Goal: Task Accomplishment & Management: Manage account settings

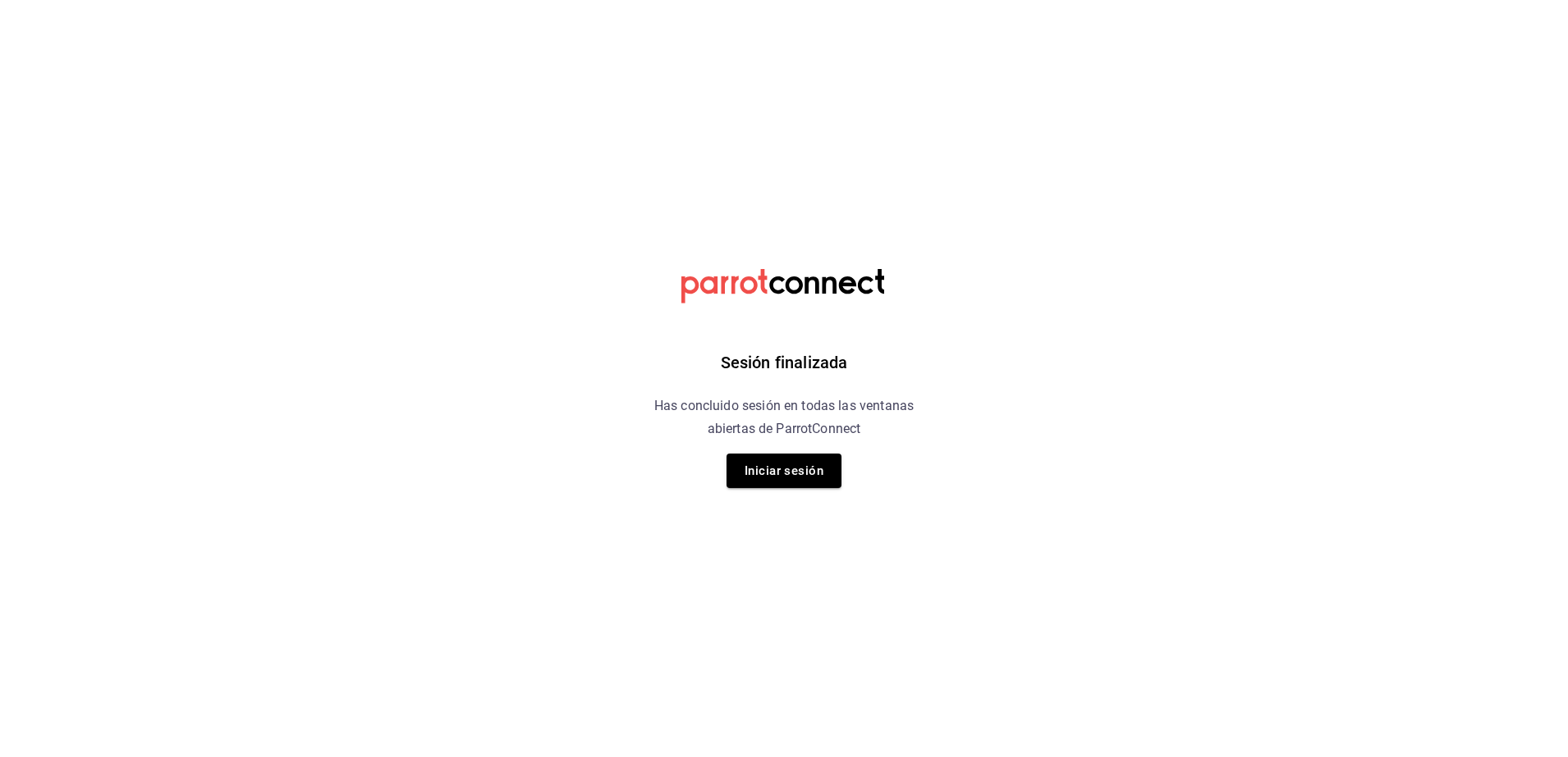
click at [777, 488] on div "Sesión finalizada Has concluido sesión en todas las ventanas abiertas de Parrot…" at bounding box center [784, 378] width 414 height 757
click at [793, 475] on button "Iniciar sesión" at bounding box center [784, 471] width 115 height 34
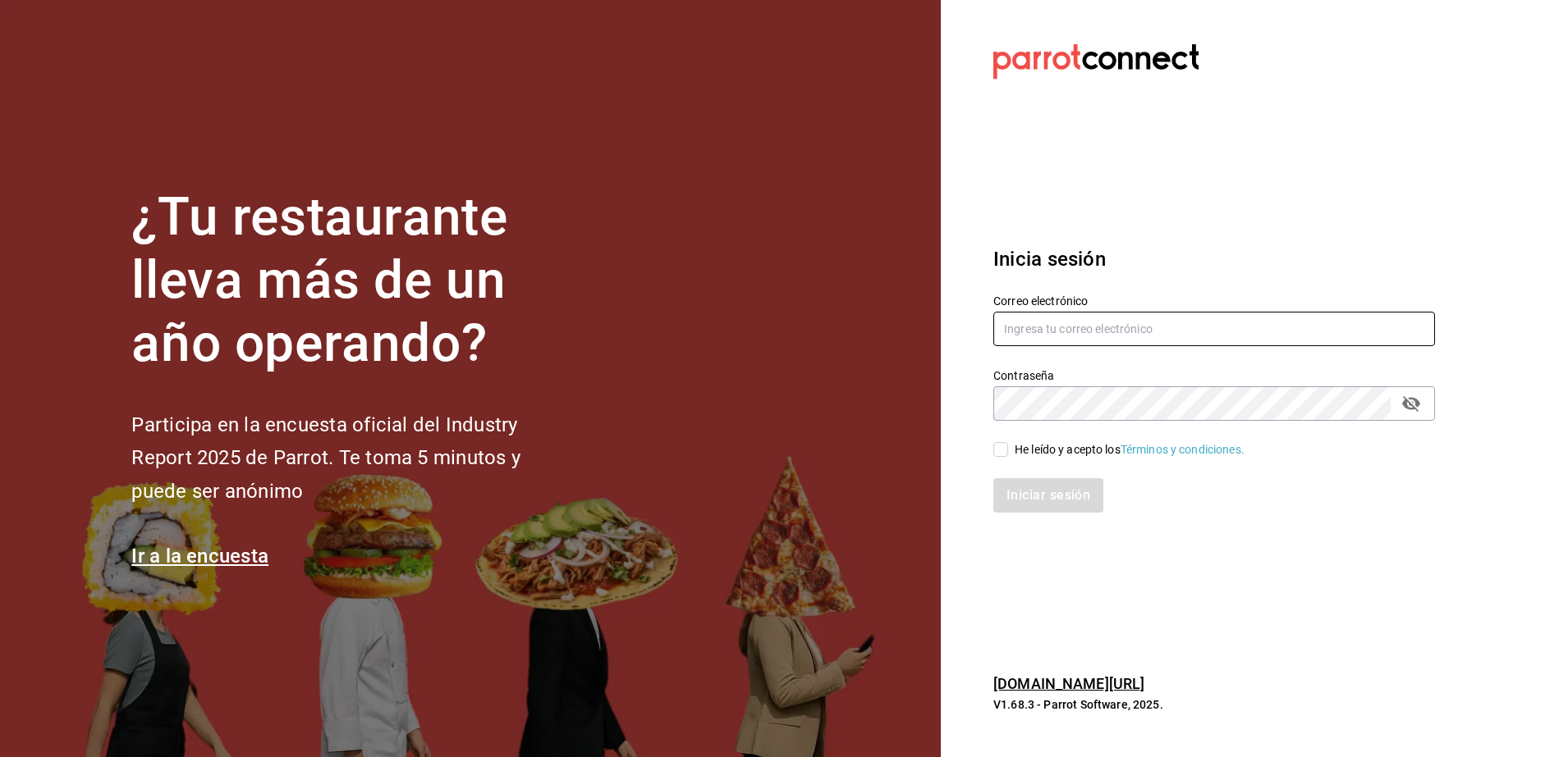
click at [1087, 331] on input "text" at bounding box center [1213, 329] width 441 height 34
type input "[EMAIL_ADDRESS][DOMAIN_NAME]"
click at [1003, 442] on input "He leído y acepto los Términos y condiciones." at bounding box center [1000, 449] width 14 height 14
checkbox input "true"
click at [1028, 496] on button "Iniciar sesión" at bounding box center [1049, 495] width 112 height 34
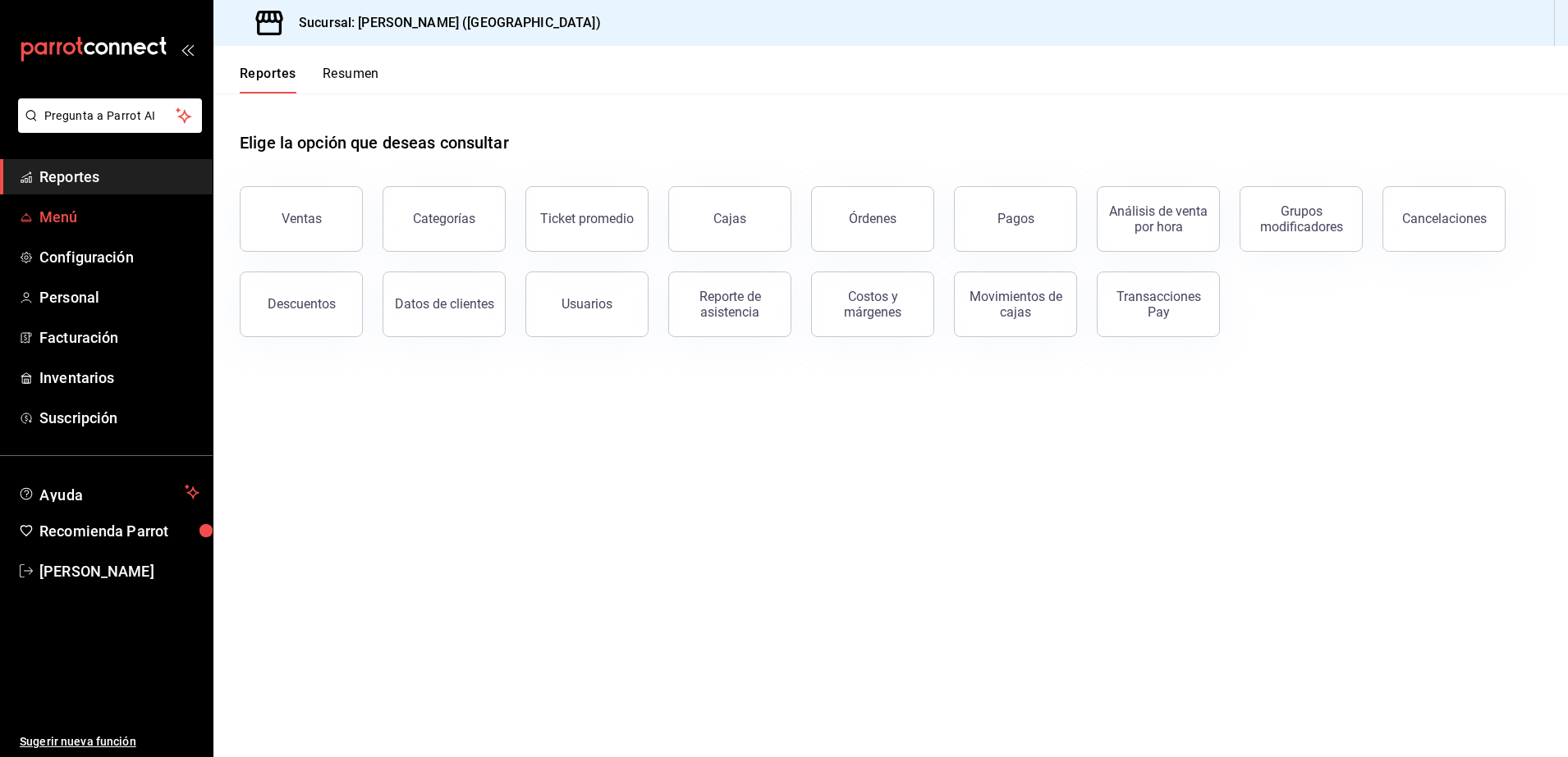
click at [177, 226] on span "Menú" at bounding box center [119, 217] width 160 height 23
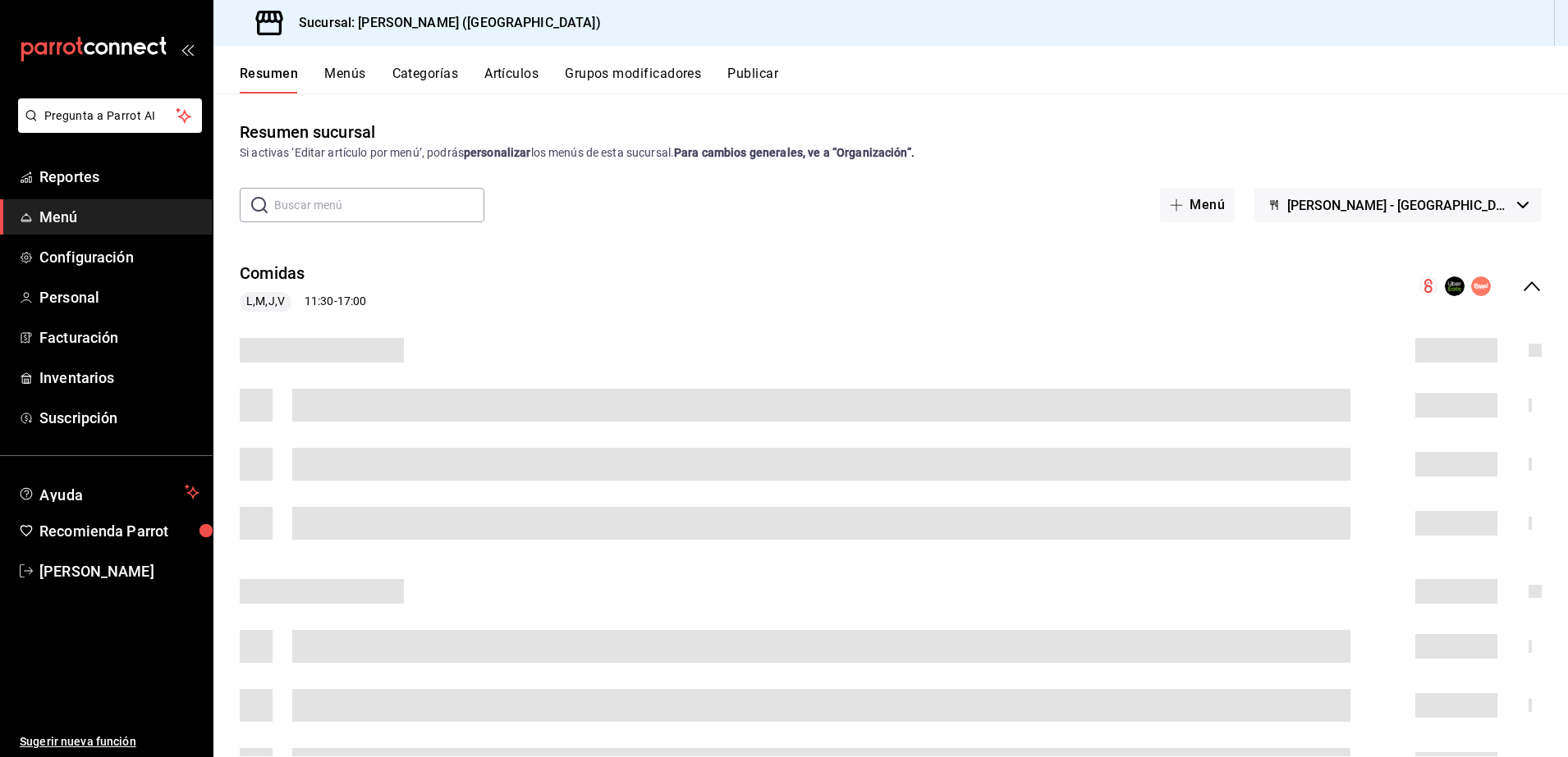
click at [512, 72] on button "Artículos" at bounding box center [512, 79] width 54 height 28
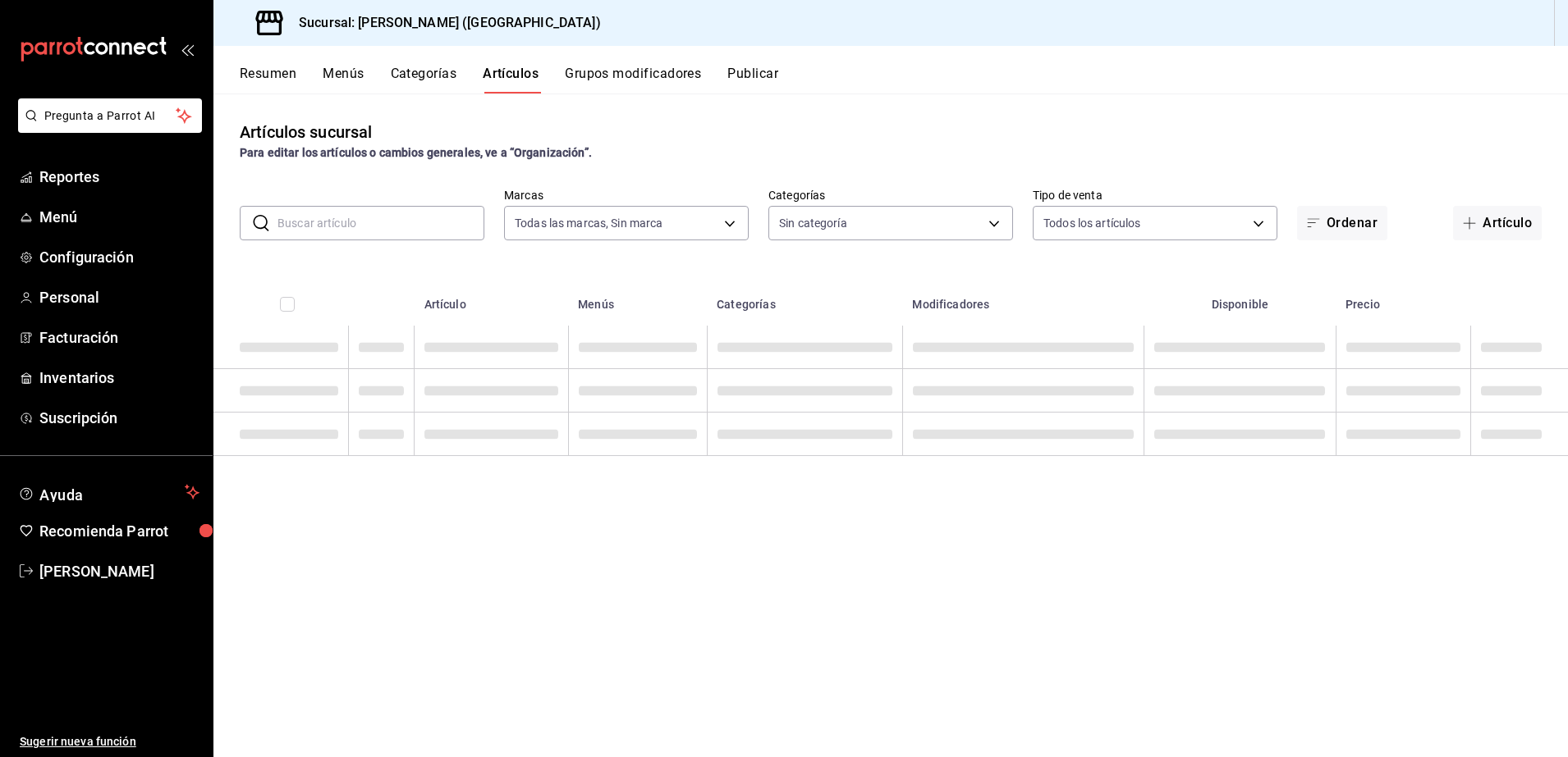
type input "8032933b-081f-47fe-9b6e-ba3dc78a21f4"
click at [358, 222] on input "text" at bounding box center [380, 223] width 207 height 32
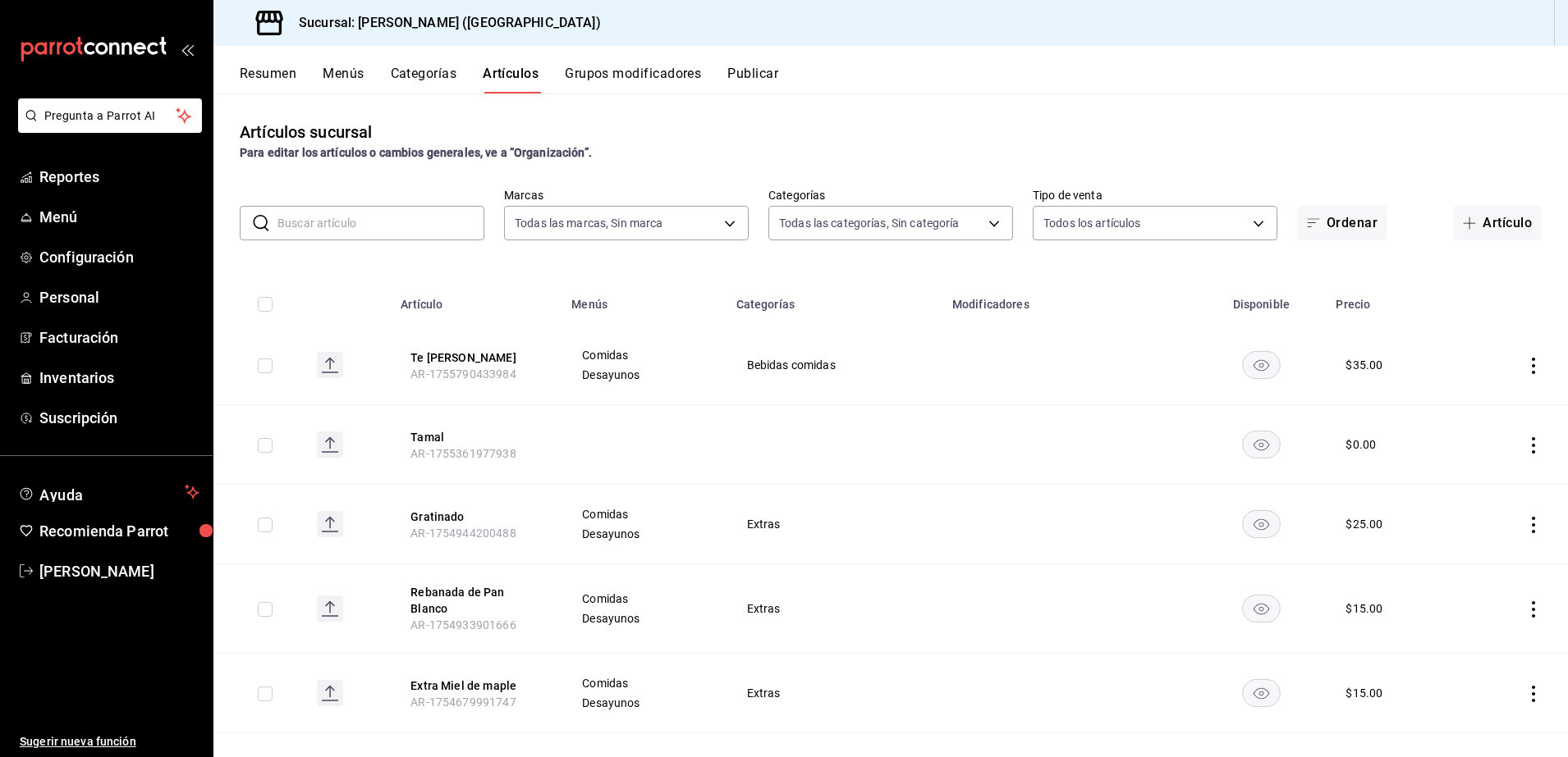
type input "4d6f0275-a8e1-4c8a-ba58-20bffb9dedeb,6d0ca4bc-c96f-453a-9a30-f489c557b573,9d793…"
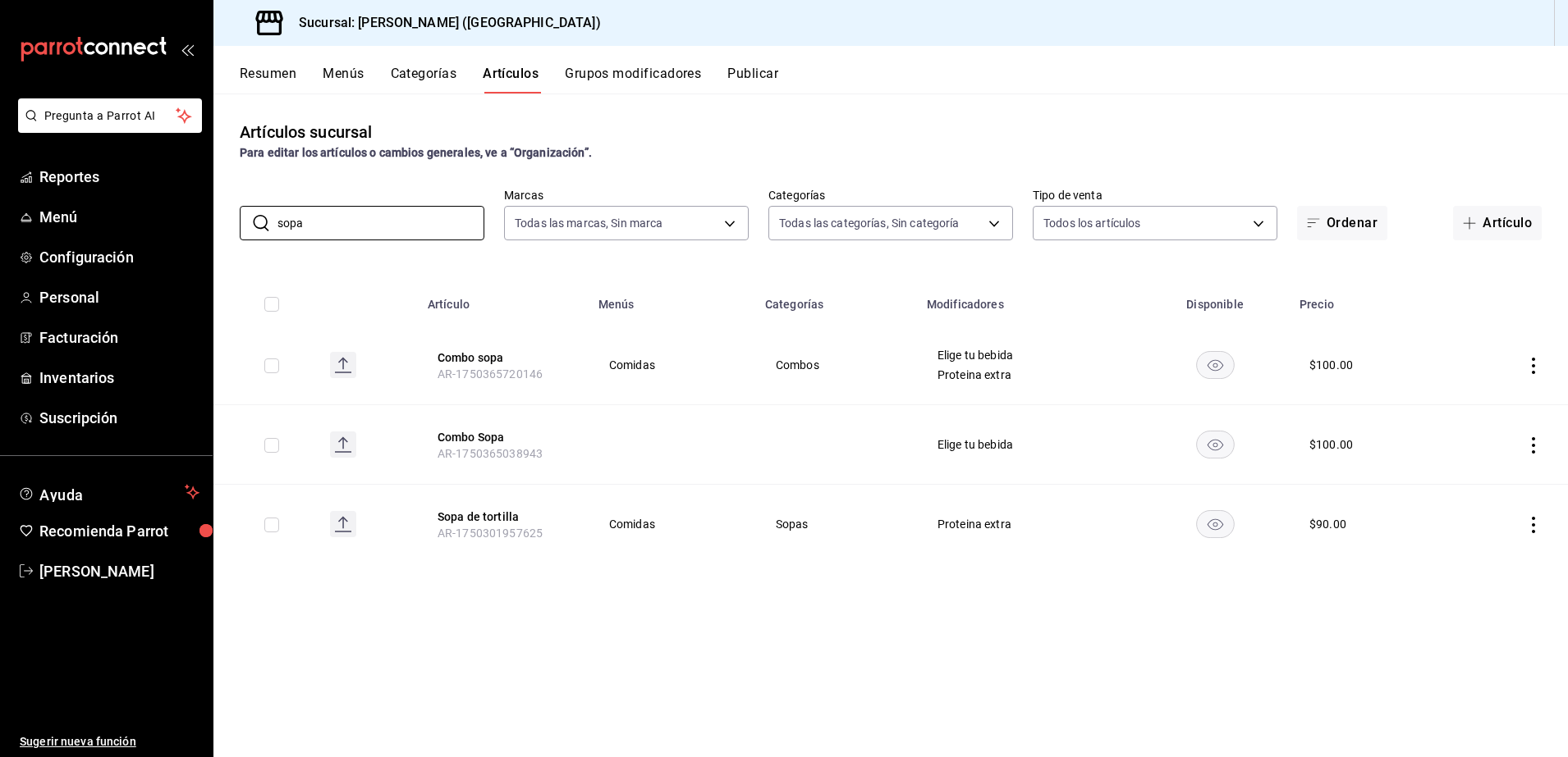
type input "sopa"
click at [1526, 532] on td at bounding box center [1508, 525] width 120 height 79
click at [1541, 520] on icon "actions" at bounding box center [1534, 525] width 16 height 16
click at [1483, 554] on span "Editar" at bounding box center [1484, 562] width 42 height 17
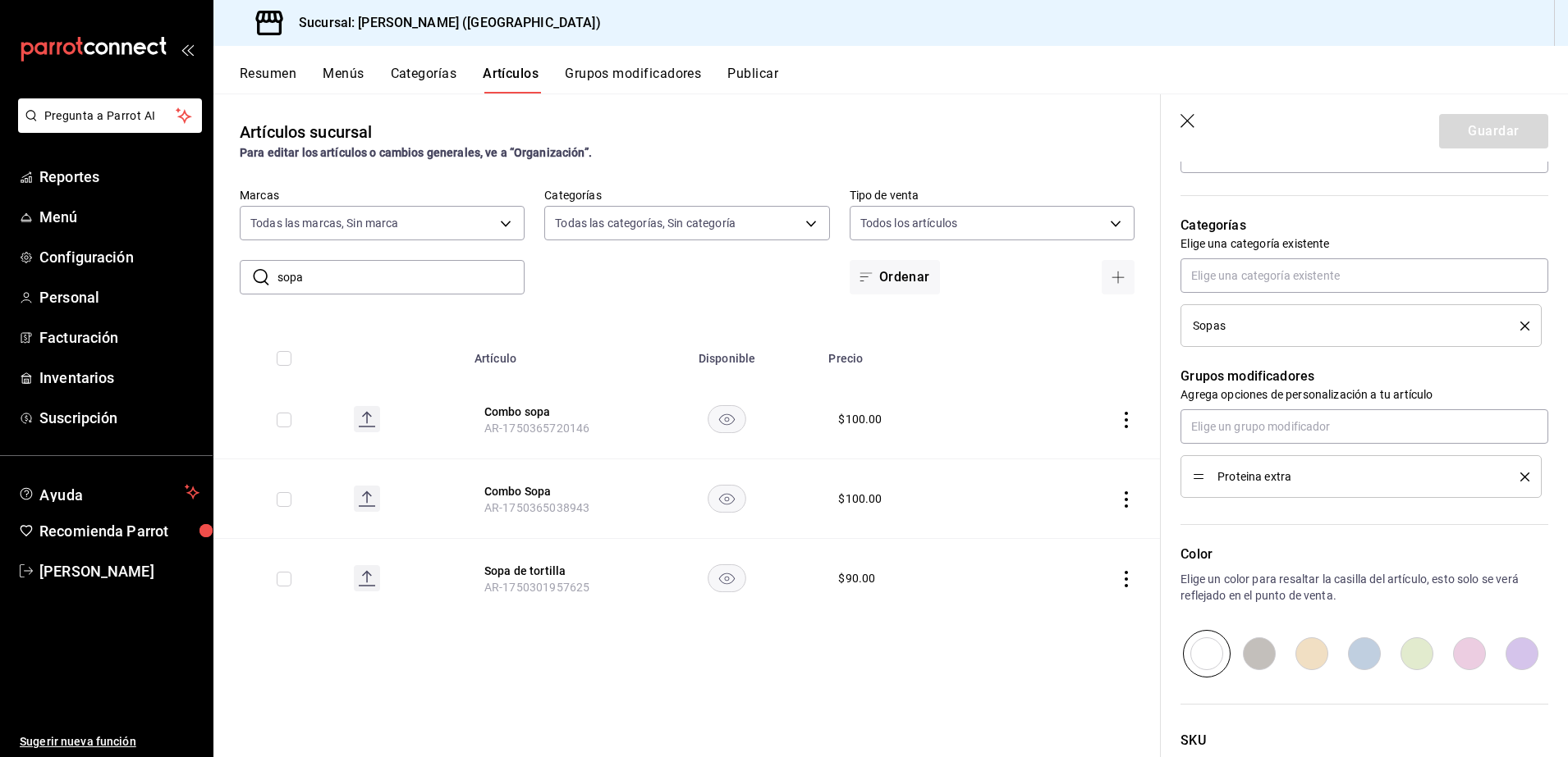
scroll to position [535, 0]
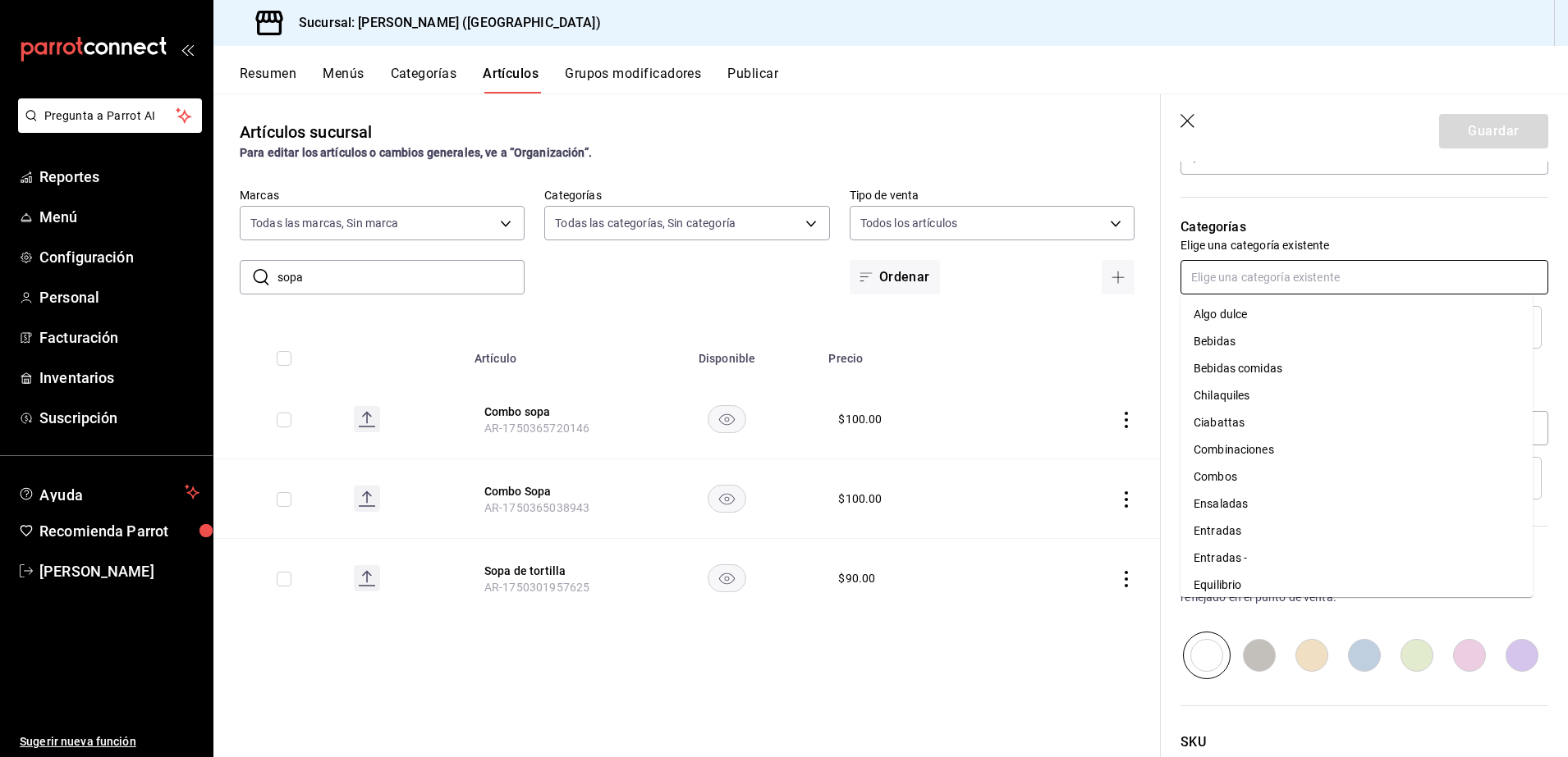
click at [1375, 281] on input "text" at bounding box center [1364, 277] width 367 height 34
click at [1308, 417] on li "Equilibrio" at bounding box center [1357, 421] width 352 height 27
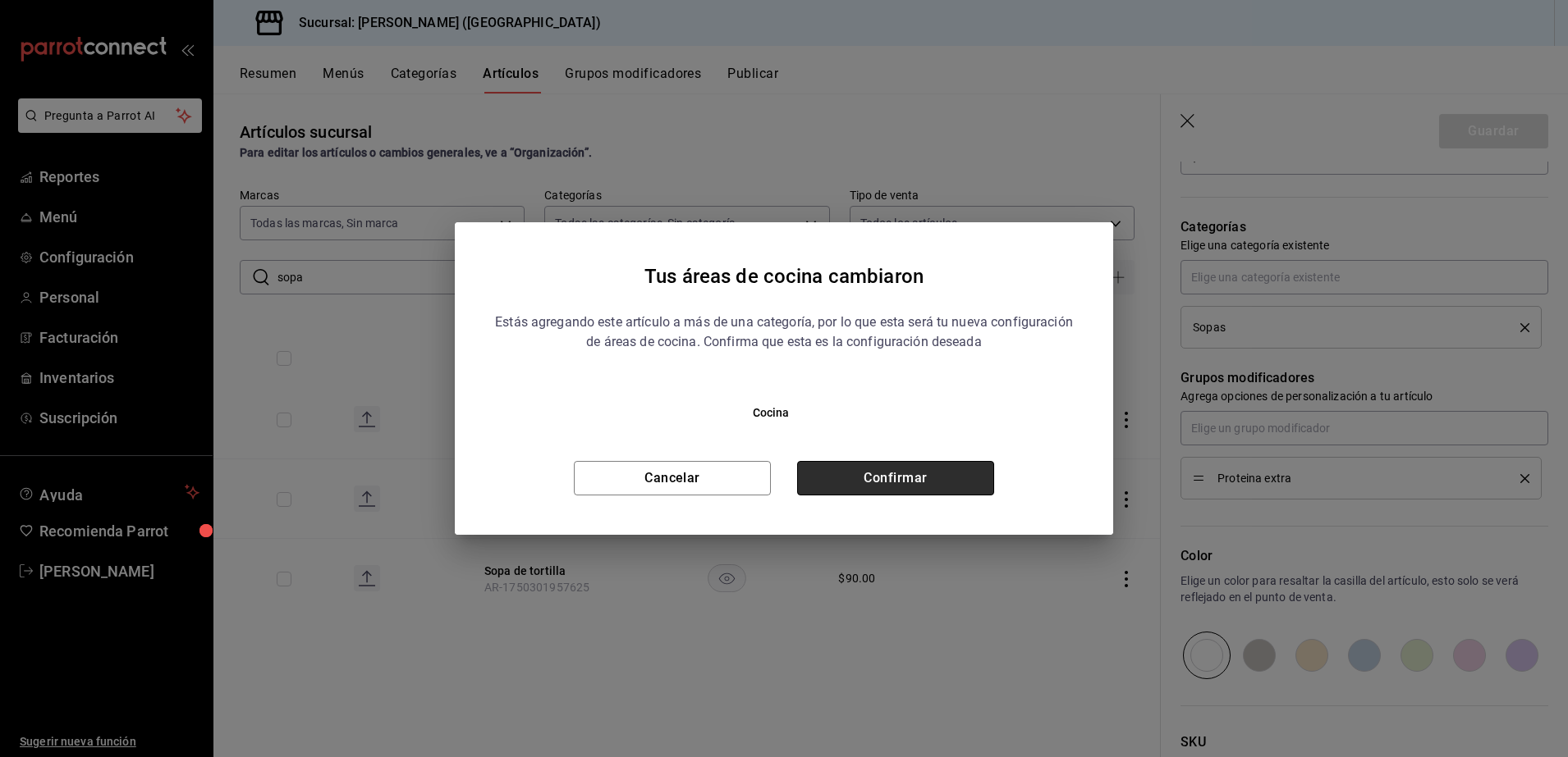
click at [910, 484] on button "Confirmar" at bounding box center [895, 478] width 197 height 34
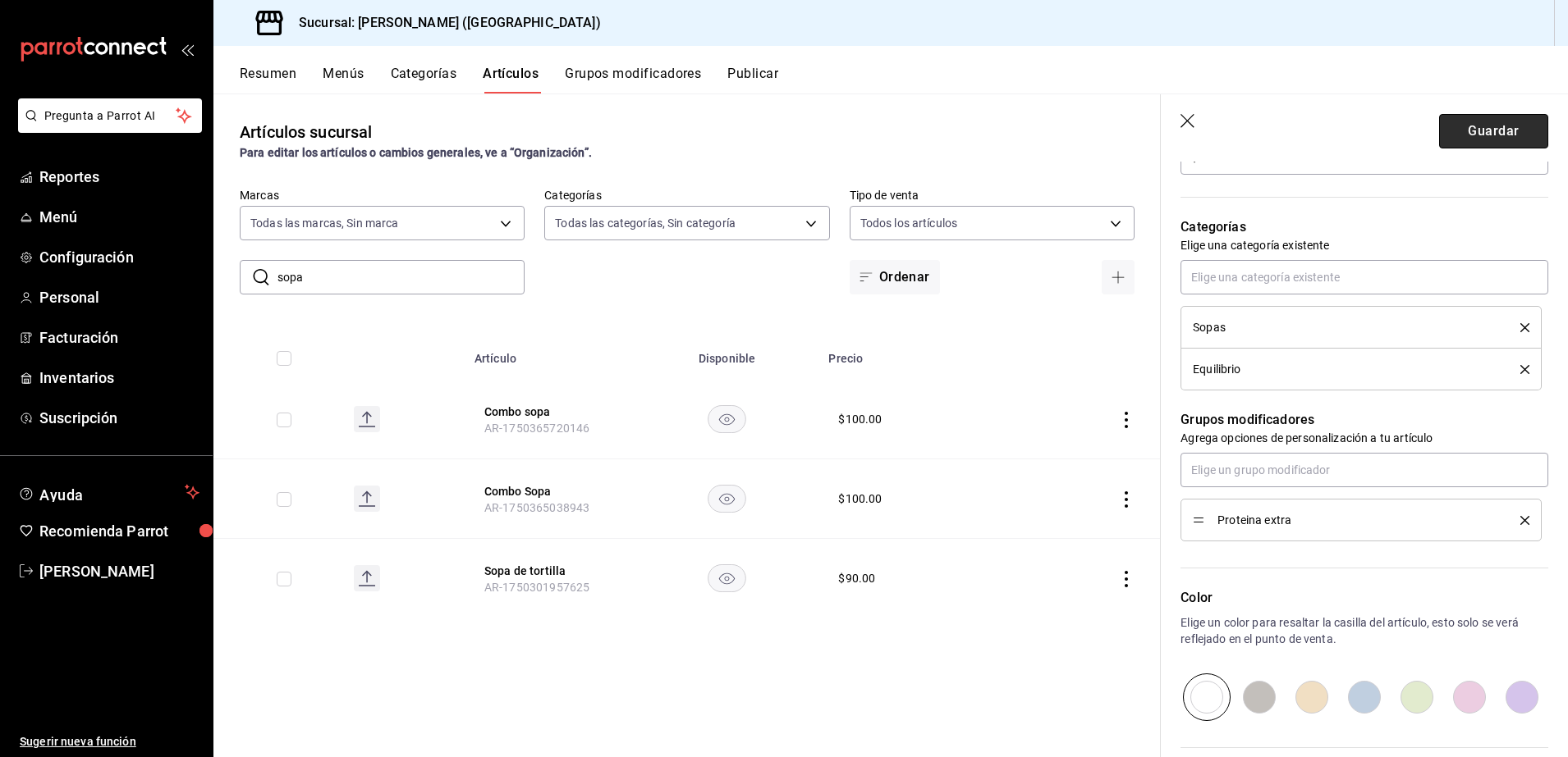
click at [1465, 121] on button "Guardar" at bounding box center [1493, 131] width 109 height 34
type textarea "x"
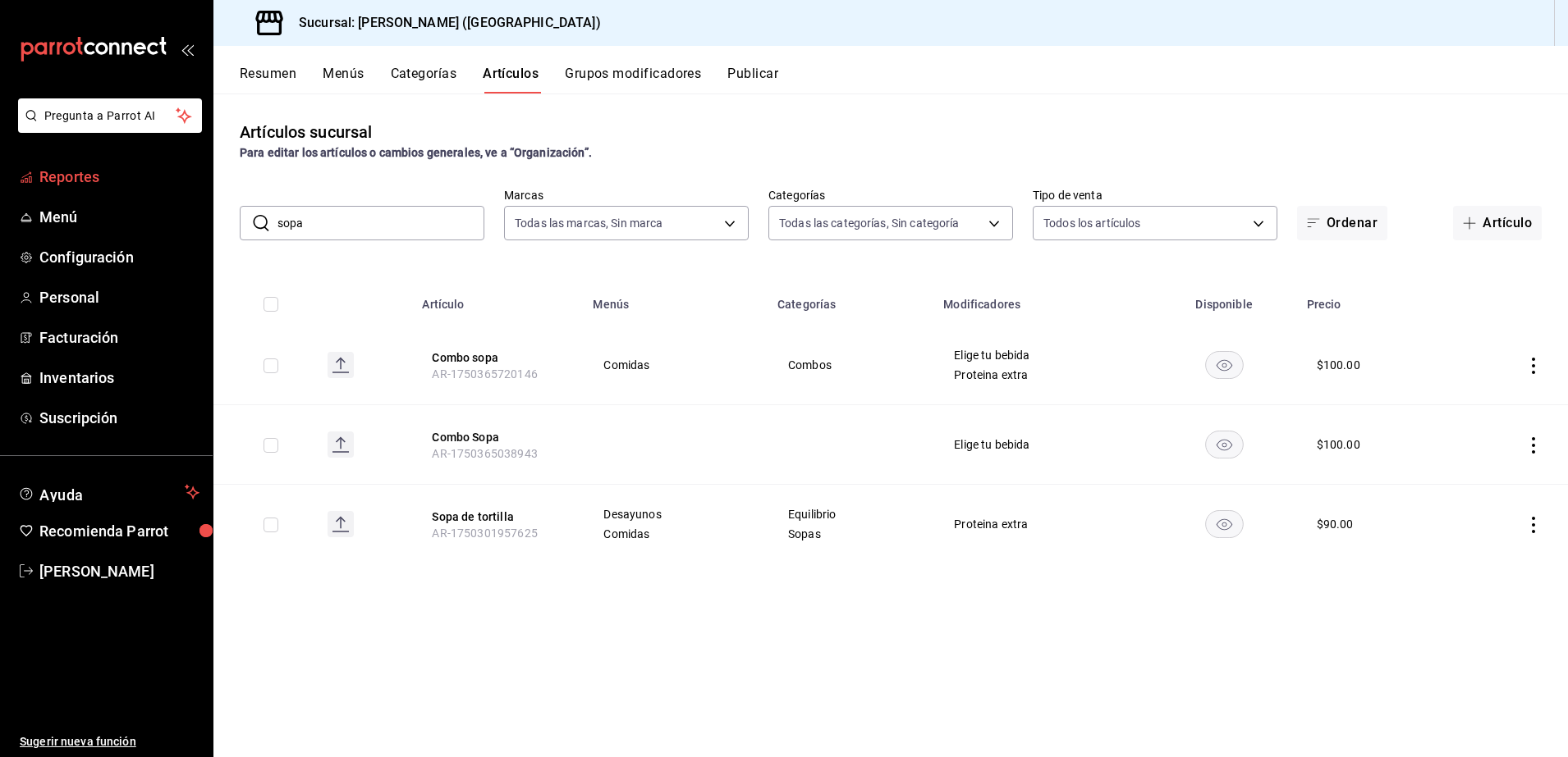
click at [127, 178] on span "Reportes" at bounding box center [119, 177] width 160 height 23
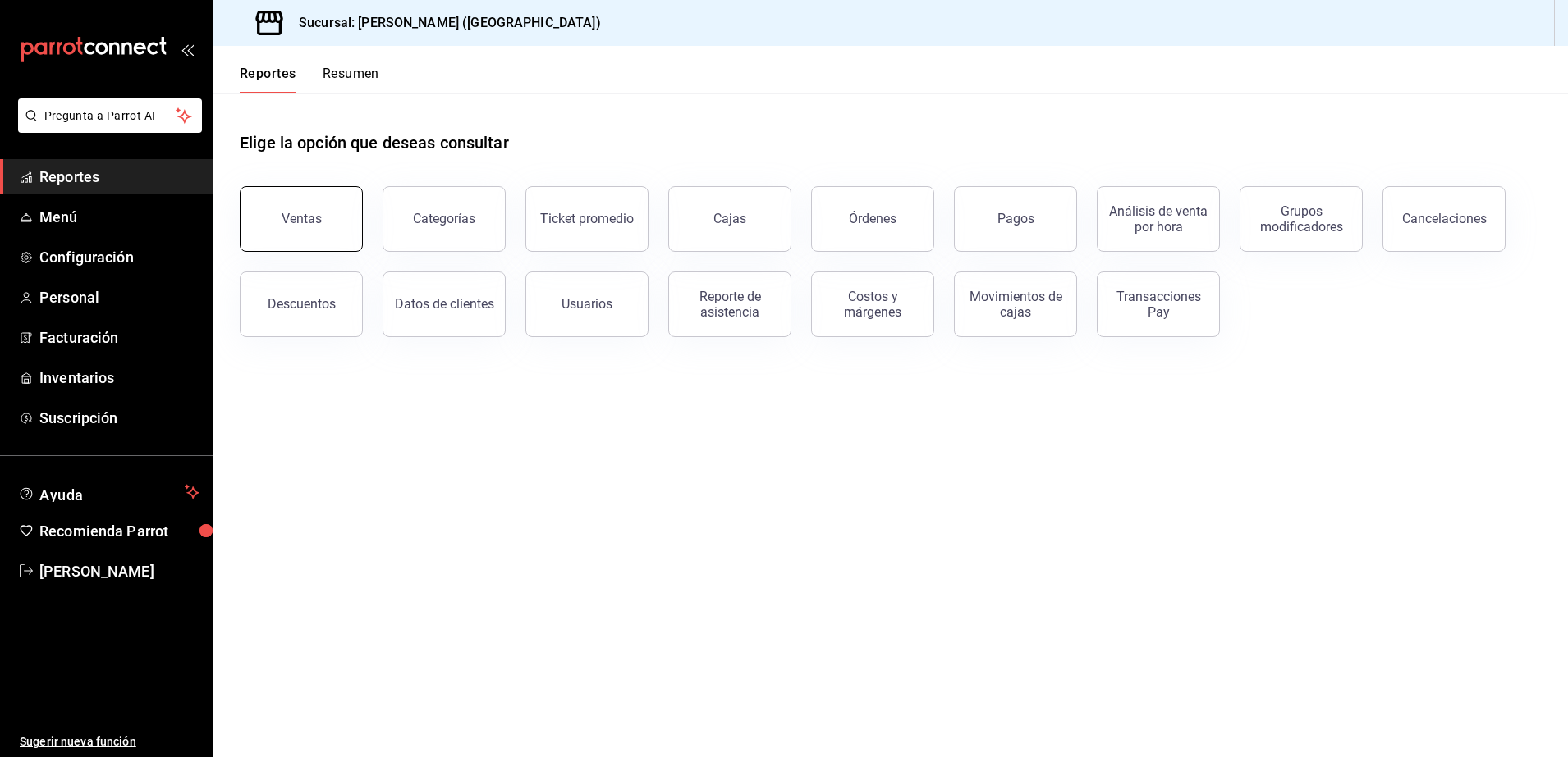
click at [316, 205] on button "Ventas" at bounding box center [302, 218] width 123 height 66
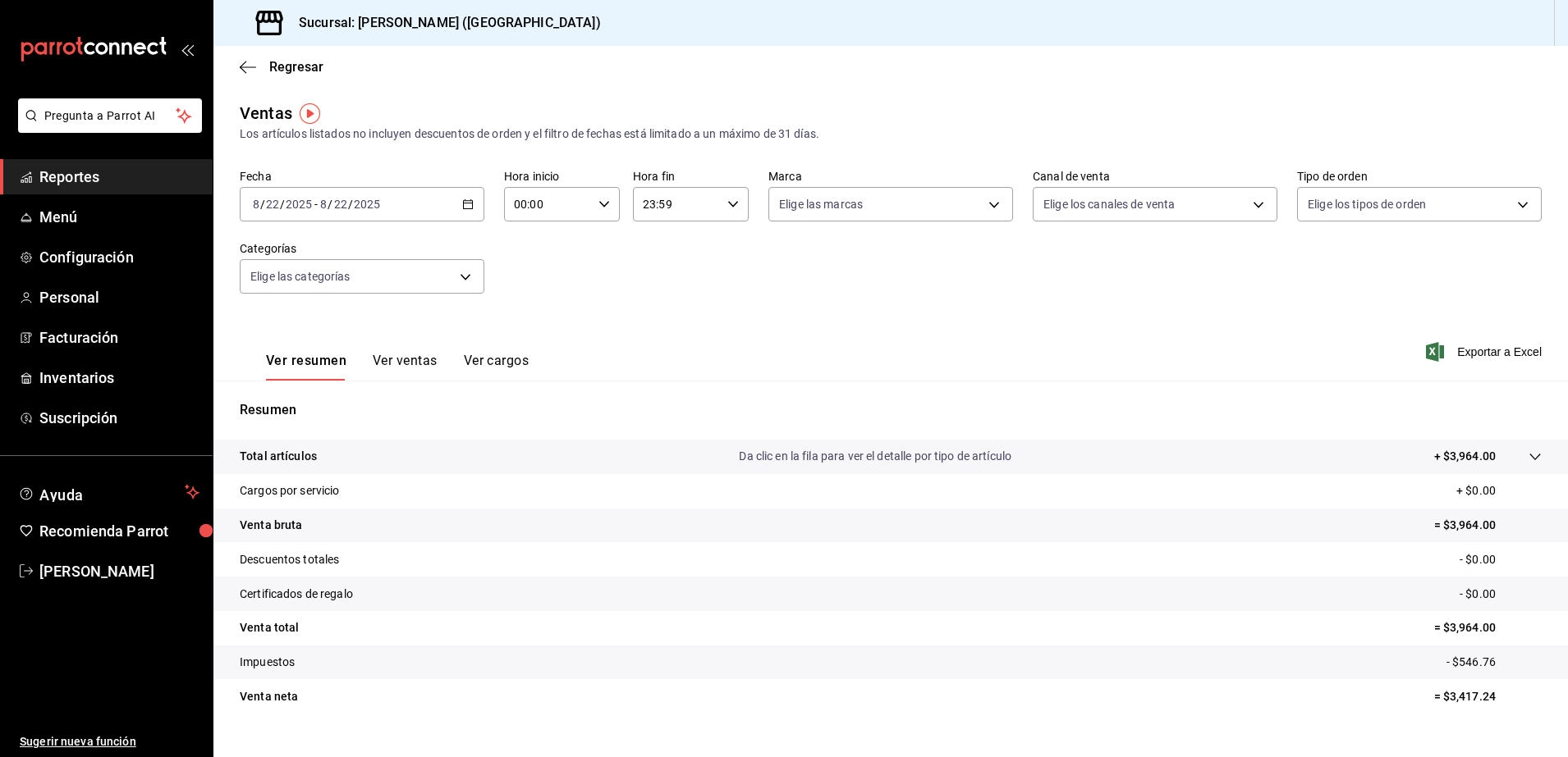
scroll to position [29, 0]
